Goal: Information Seeking & Learning: Find specific fact

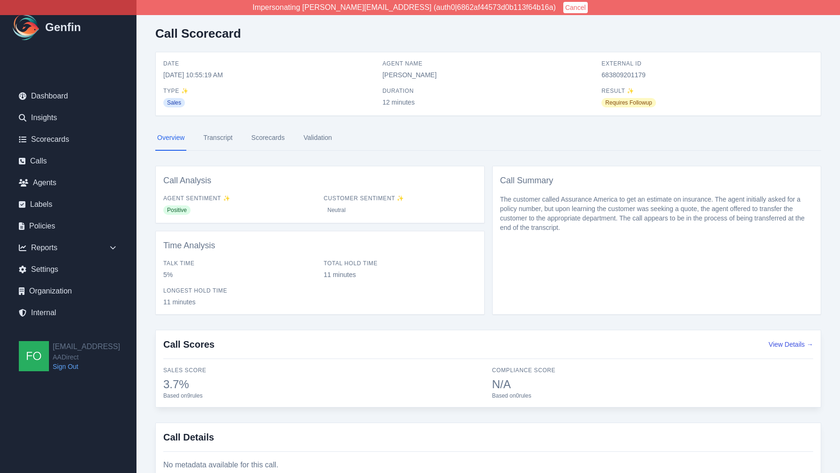
click at [201, 137] on nav "Overview Transcript Scorecards Validation" at bounding box center [488, 137] width 666 height 25
click at [215, 137] on link "Transcript" at bounding box center [217, 137] width 33 height 25
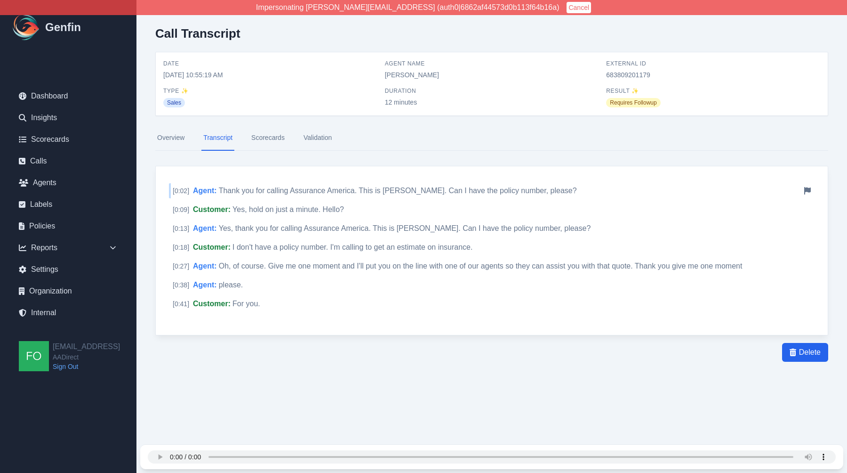
click at [219, 190] on span "Thank you for calling Assurance America. This is [PERSON_NAME]. Can I have the …" at bounding box center [398, 190] width 358 height 8
click at [621, 78] on span "683809201179" at bounding box center [713, 74] width 214 height 9
copy span "683809201179"
click at [245, 187] on span "Thank you for calling Assurance America. This is [PERSON_NAME]. Can I have the …" at bounding box center [398, 190] width 358 height 8
